Goal: Task Accomplishment & Management: Use online tool/utility

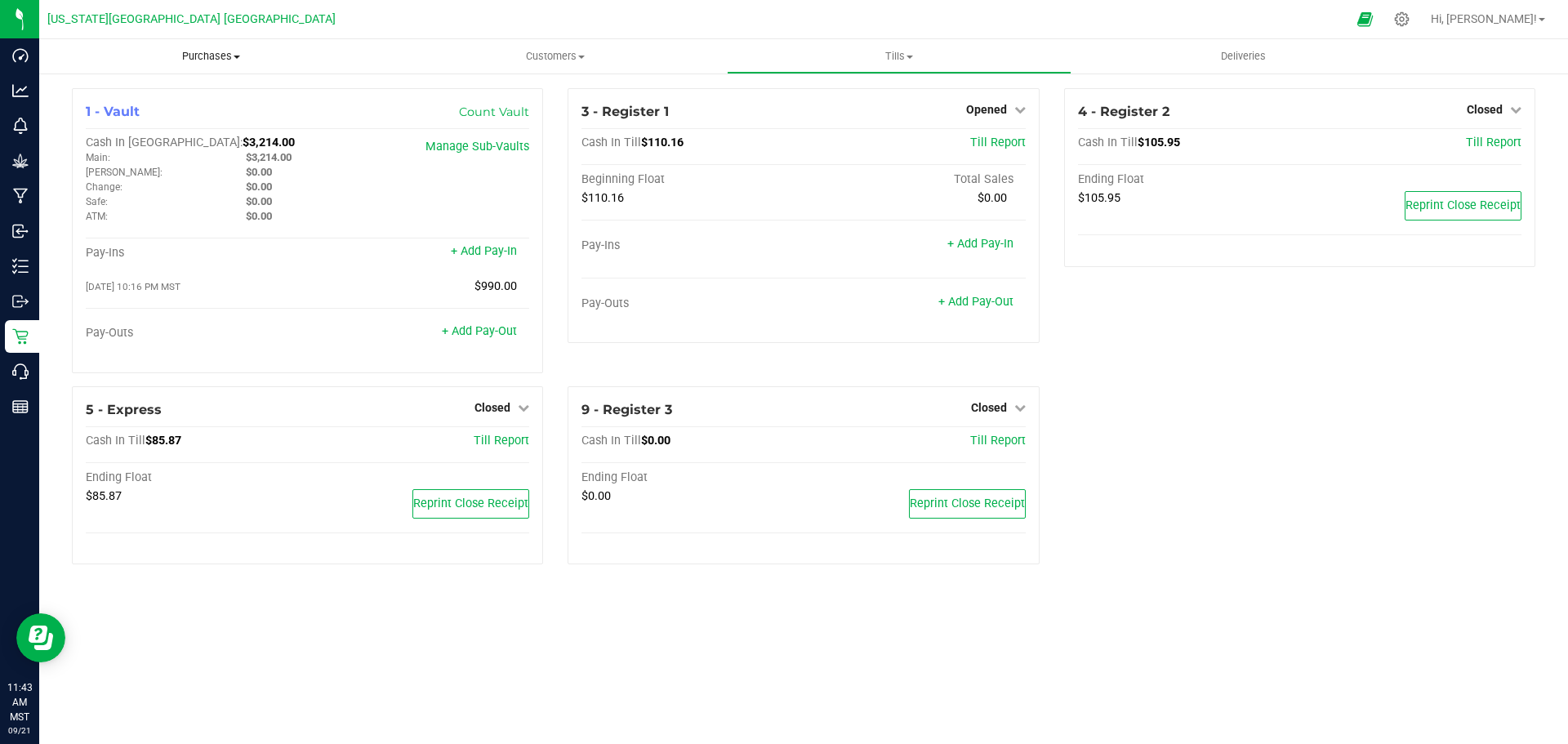
click at [234, 53] on span "Purchases" at bounding box center [211, 57] width 344 height 15
click at [122, 155] on ul "Summary of purchases Fulfillment All purchases" at bounding box center [211, 118] width 344 height 88
click at [215, 67] on uib-tab-heading "Purchases Summary of purchases Fulfillment All purchases" at bounding box center [211, 57] width 344 height 35
click at [123, 140] on span "All purchases" at bounding box center [97, 137] width 116 height 14
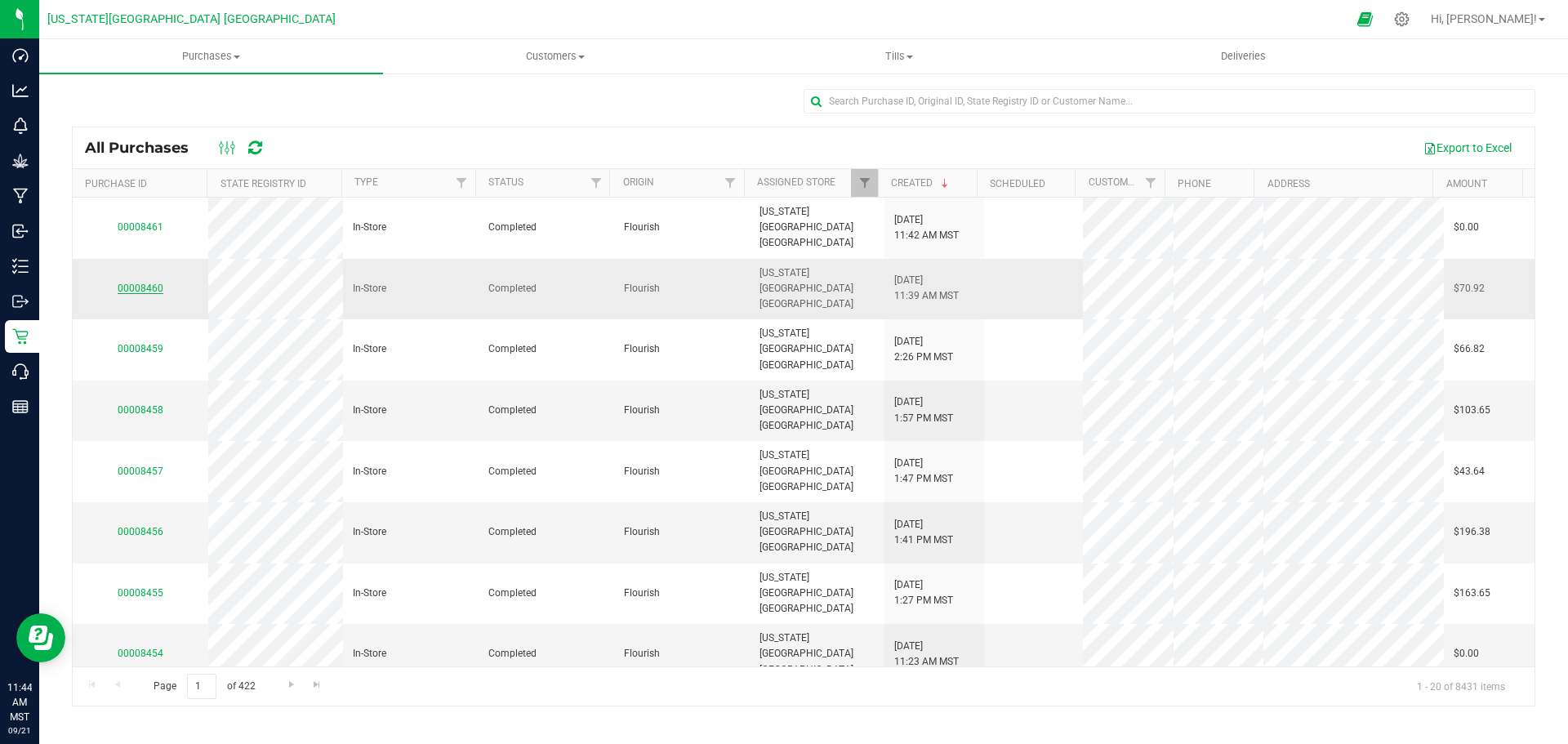
click at [152, 283] on link "00008460" at bounding box center [141, 289] width 46 height 12
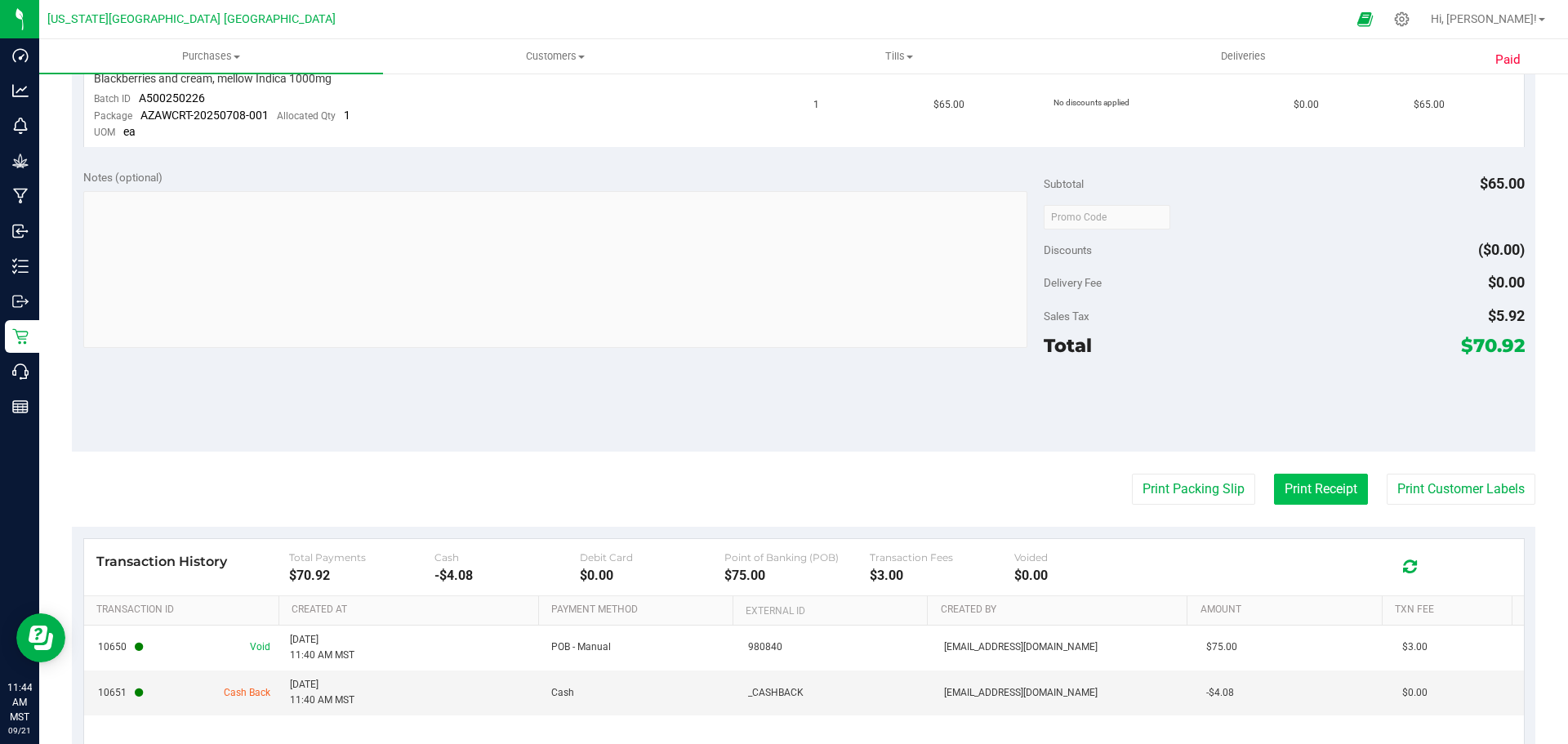
scroll to position [557, 0]
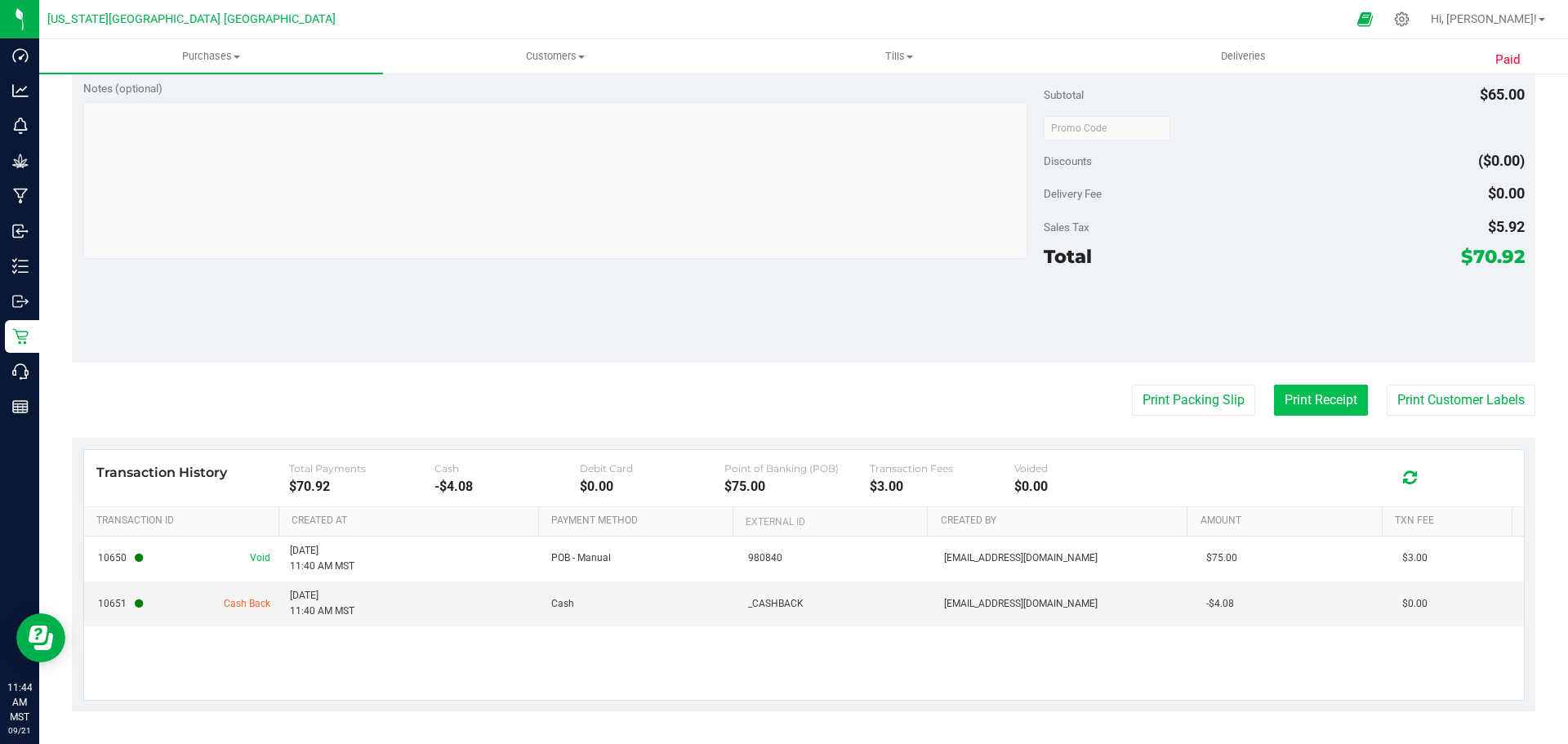
click at [1324, 404] on button "Print Receipt" at bounding box center [1321, 400] width 94 height 31
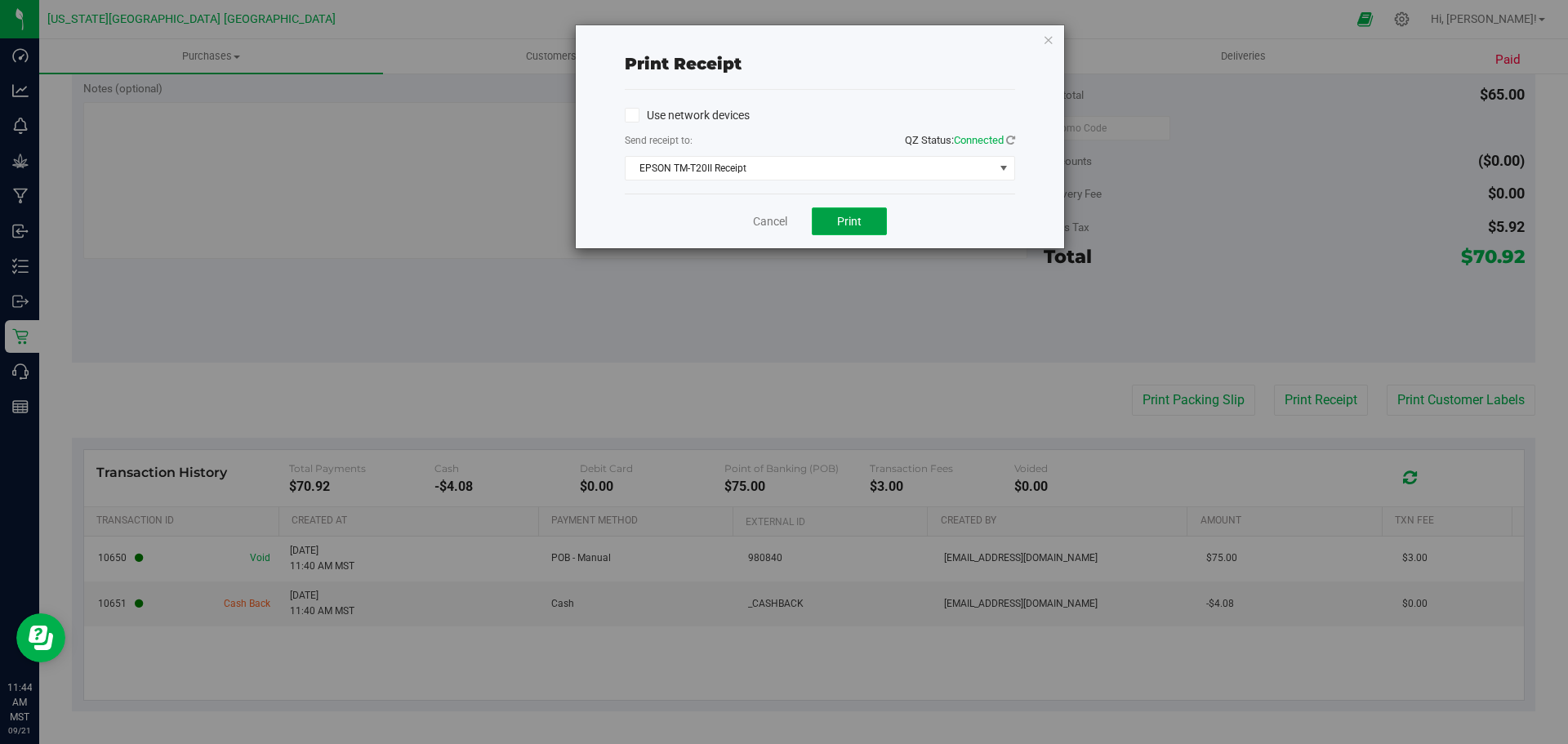
click at [856, 218] on span "Print" at bounding box center [850, 221] width 25 height 13
click at [759, 216] on link "Cancel" at bounding box center [770, 221] width 35 height 17
